Goal: Information Seeking & Learning: Get advice/opinions

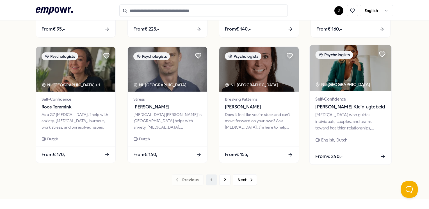
scroll to position [292, 0]
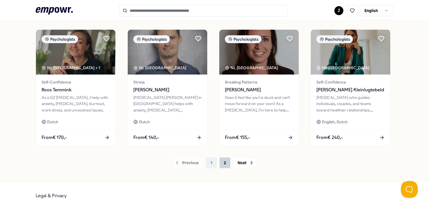
click at [221, 164] on button "2" at bounding box center [224, 163] width 11 height 11
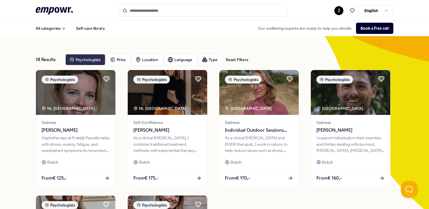
click at [81, 61] on div "Psychologists" at bounding box center [85, 59] width 40 height 11
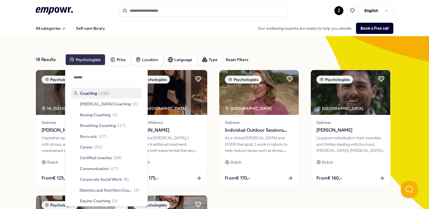
click at [81, 61] on div "Psychologists" at bounding box center [85, 59] width 40 height 11
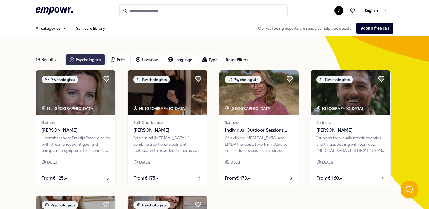
click at [81, 61] on div "Psychologists" at bounding box center [85, 59] width 40 height 11
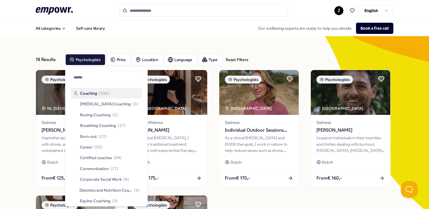
click at [234, 60] on div "Reset Filters" at bounding box center [237, 60] width 22 height 6
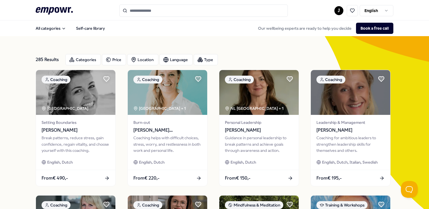
click at [206, 10] on input "Search for products, categories or subcategories" at bounding box center [203, 10] width 168 height 12
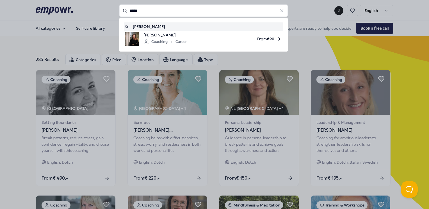
type input "*****"
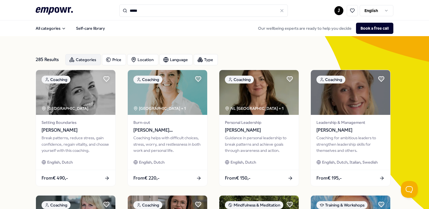
click at [85, 58] on div "Categories" at bounding box center [82, 59] width 35 height 11
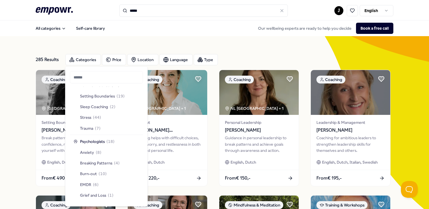
scroll to position [225, 0]
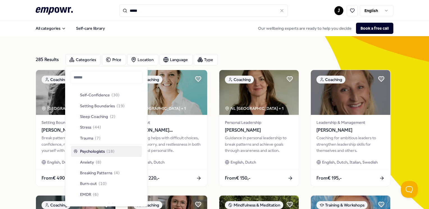
click at [112, 154] on span "( 18 )" at bounding box center [110, 152] width 8 height 6
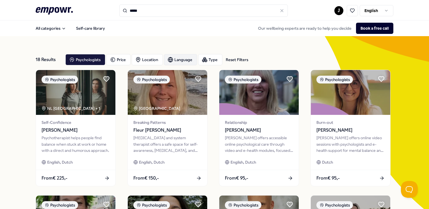
click at [186, 61] on div "Language" at bounding box center [180, 59] width 33 height 11
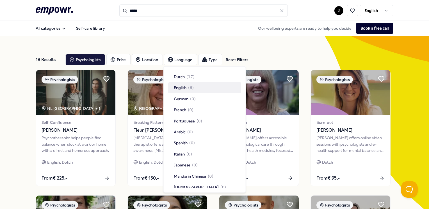
click at [188, 90] on span "( 6 )" at bounding box center [191, 88] width 6 height 6
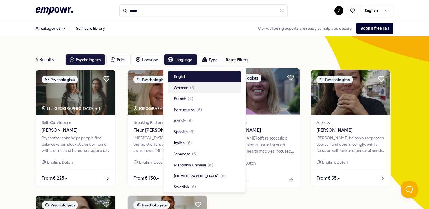
scroll to position [16, 0]
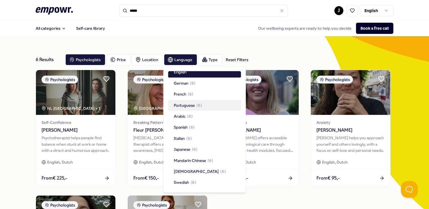
click at [345, 198] on div "Psychologists NL [GEOGRAPHIC_DATA] + 1 Self-Confidence Maaike de [PERSON_NAME] …" at bounding box center [214, 191] width 357 height 243
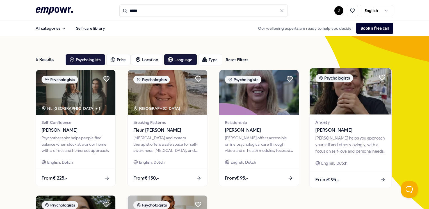
click at [349, 132] on span "[PERSON_NAME]" at bounding box center [351, 130] width 70 height 7
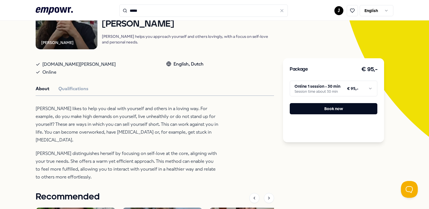
scroll to position [84, 0]
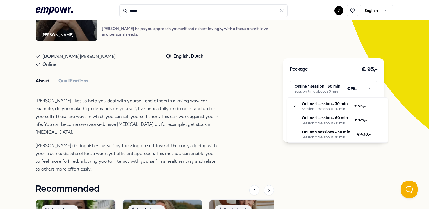
click at [337, 86] on html ".empowr-logo_svg__cls-1{fill:#03032f} ***** J English All categories Self-care …" at bounding box center [214, 104] width 429 height 209
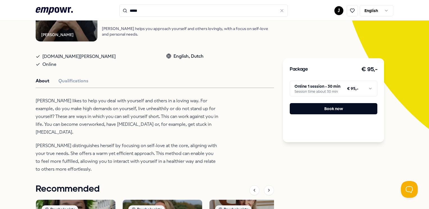
click at [396, 86] on html ".empowr-logo_svg__cls-1{fill:#03032f} ***** J English All categories Self-care …" at bounding box center [214, 104] width 429 height 209
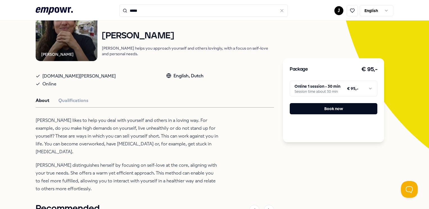
scroll to position [0, 0]
